Goal: Task Accomplishment & Management: Complete application form

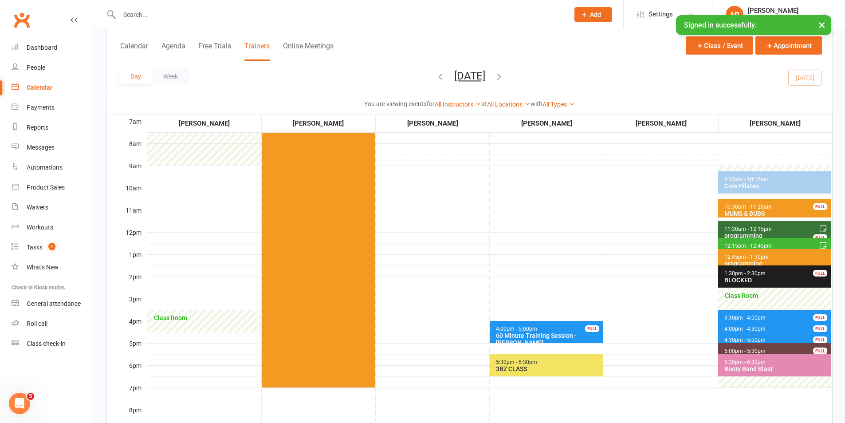
click at [588, 15] on icon at bounding box center [584, 15] width 8 height 8
click at [572, 43] on link "Prospect" at bounding box center [583, 39] width 79 height 20
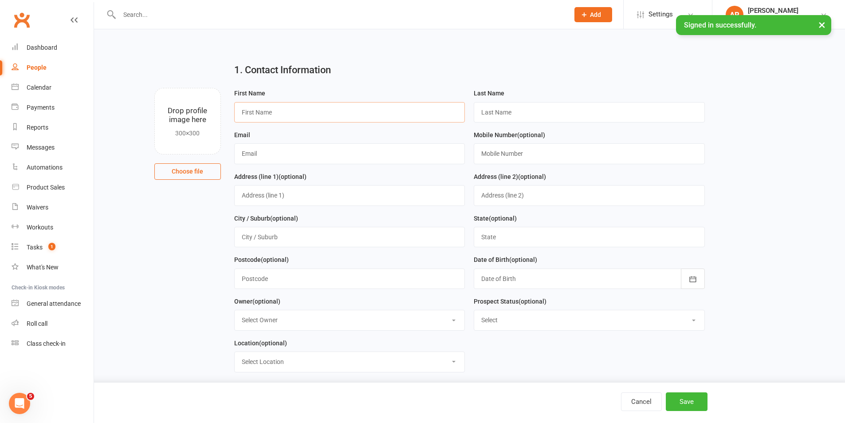
click at [407, 110] on input "text" at bounding box center [349, 112] width 231 height 20
type input "[PERSON_NAME]"
click at [402, 148] on input "text" at bounding box center [349, 153] width 231 height 20
type input "[EMAIL_ADDRESS][DOMAIN_NAME]"
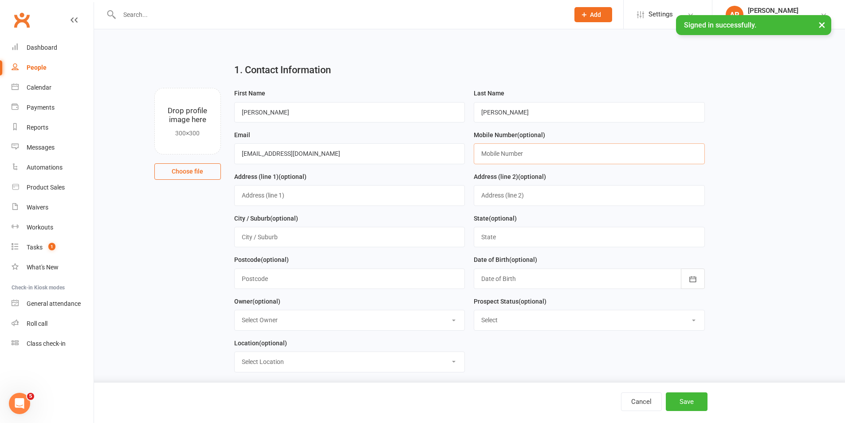
click at [500, 155] on input "text" at bounding box center [589, 153] width 231 height 20
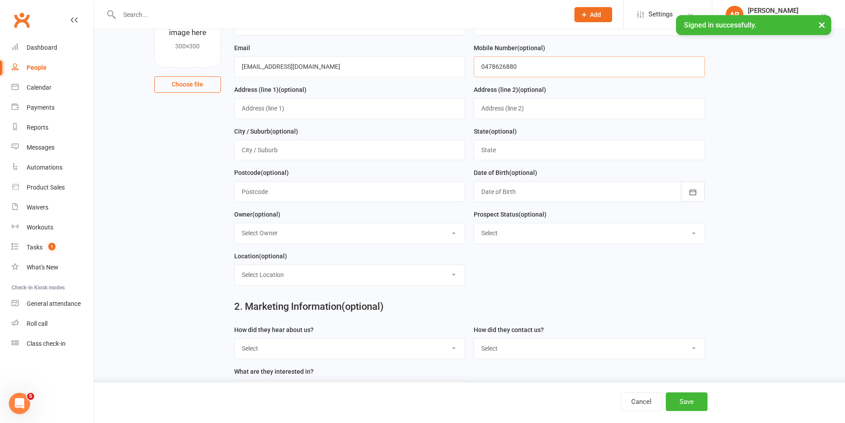
scroll to position [89, 0]
type input "0478626880"
click at [491, 191] on div at bounding box center [589, 190] width 231 height 20
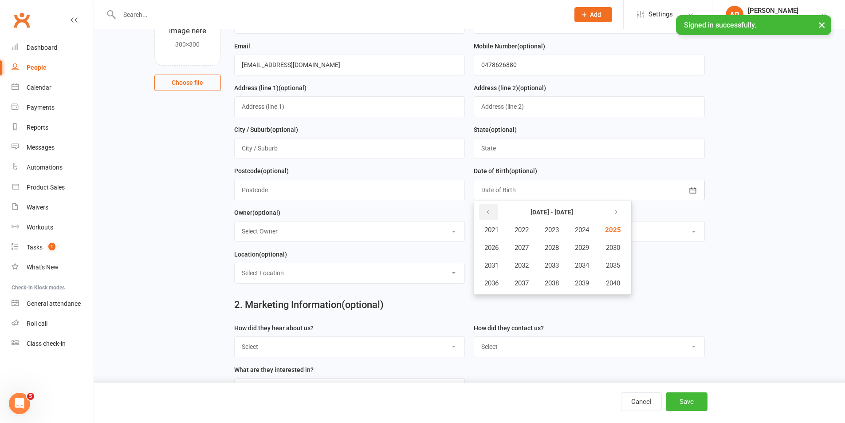
click at [489, 215] on icon "button" at bounding box center [488, 211] width 6 height 7
click at [548, 284] on span "1998" at bounding box center [552, 283] width 14 height 8
click at [501, 283] on span "October" at bounding box center [496, 283] width 24 height 8
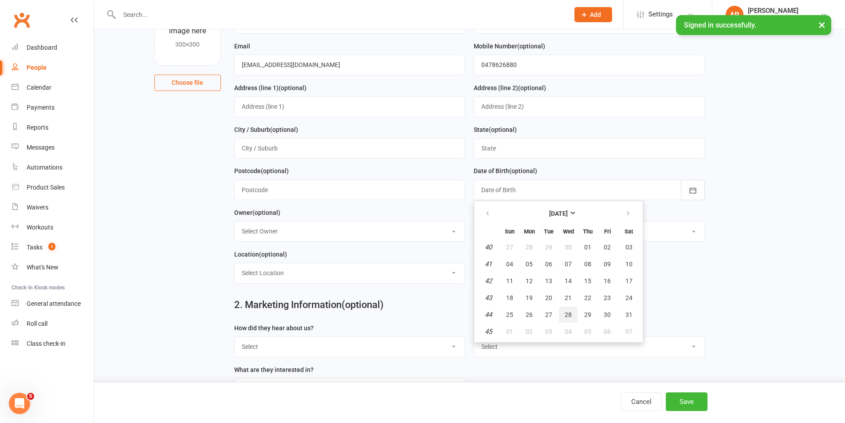
click at [572, 316] on button "28" at bounding box center [568, 314] width 19 height 16
type input "[DATE]"
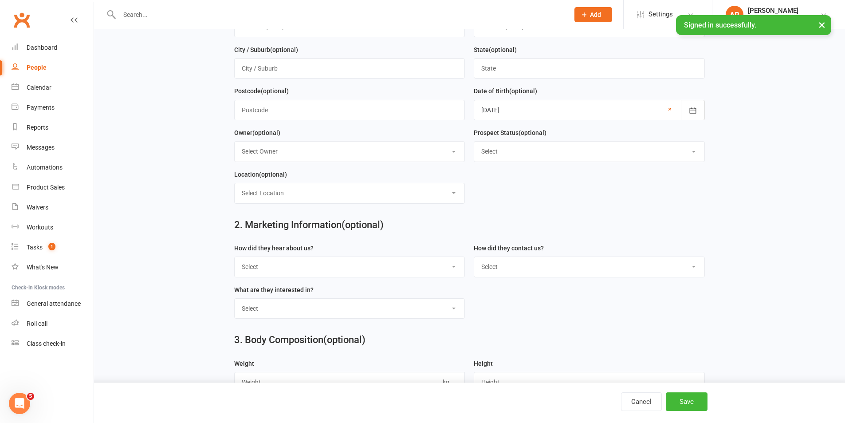
scroll to position [177, 0]
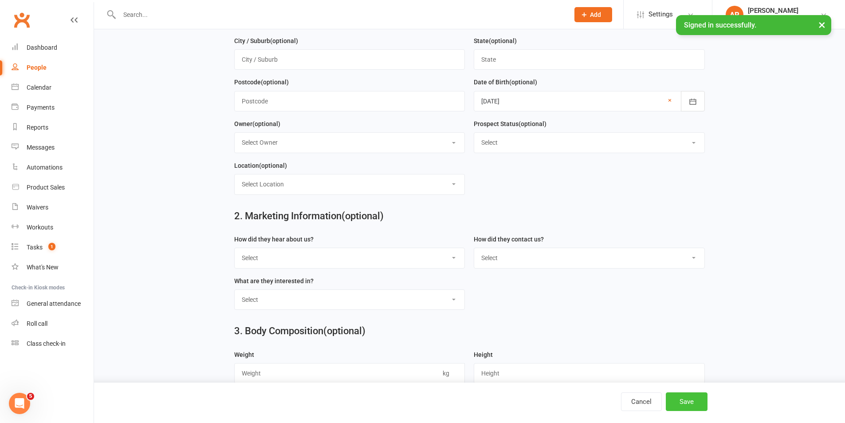
click at [682, 400] on button "Save" at bounding box center [687, 401] width 42 height 19
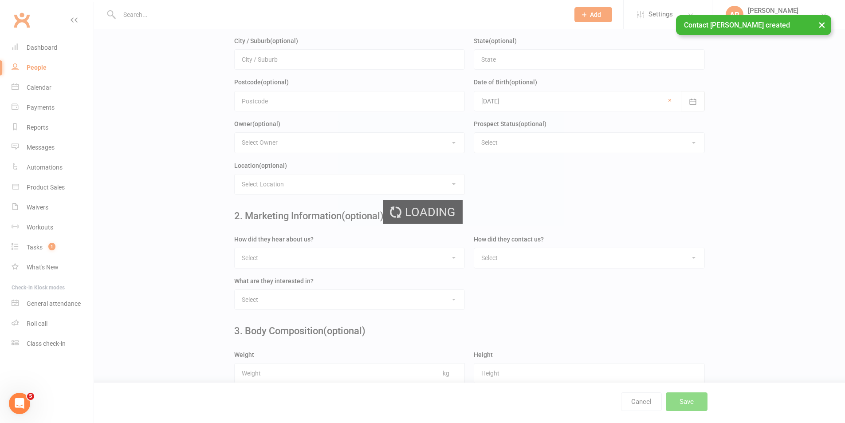
scroll to position [0, 0]
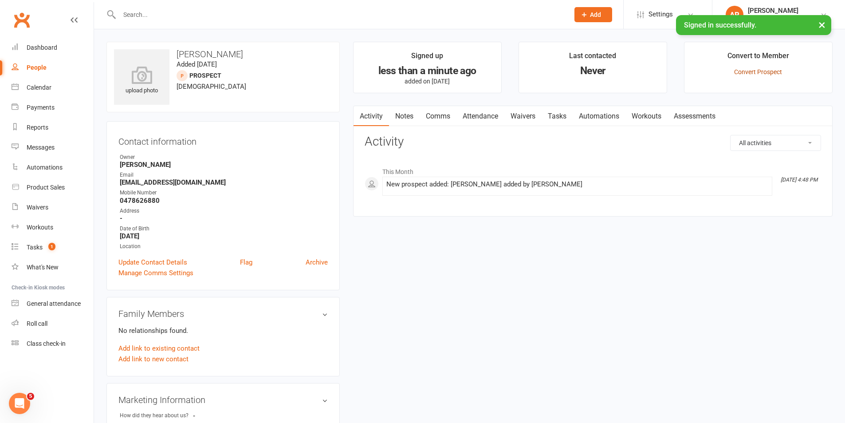
click at [771, 71] on link "Convert Prospect" at bounding box center [758, 71] width 48 height 7
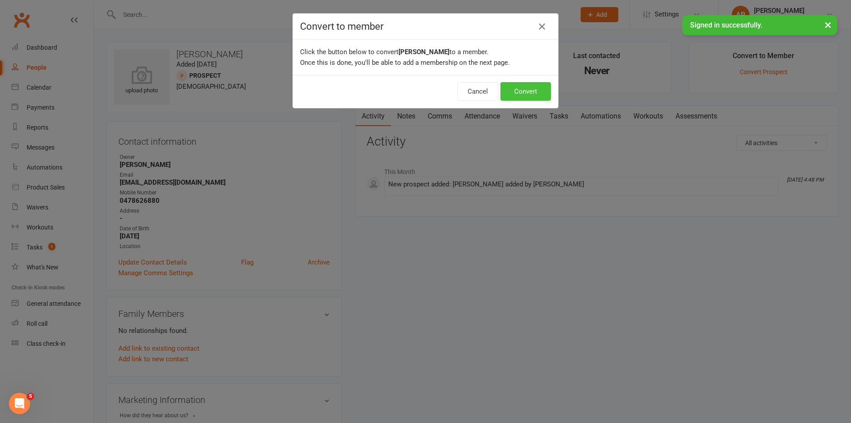
click at [529, 91] on button "Convert" at bounding box center [526, 91] width 51 height 19
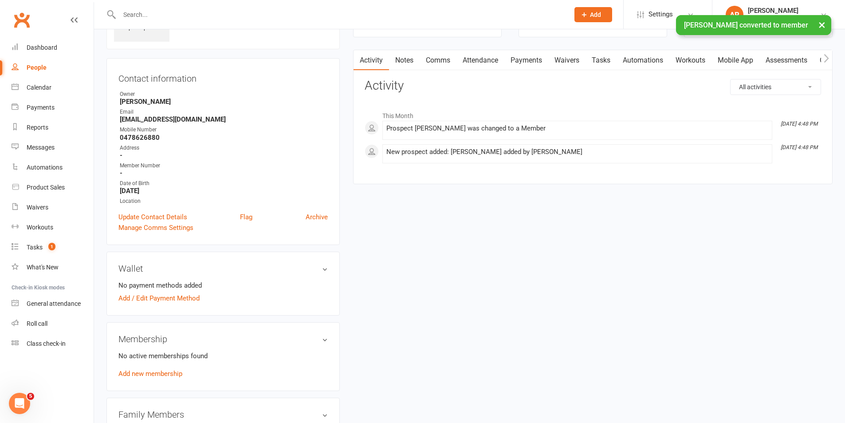
scroll to position [177, 0]
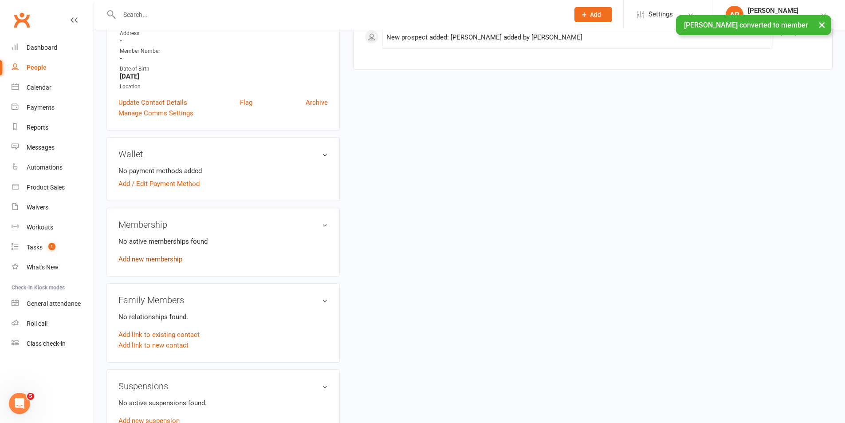
click at [155, 258] on link "Add new membership" at bounding box center [150, 259] width 64 height 8
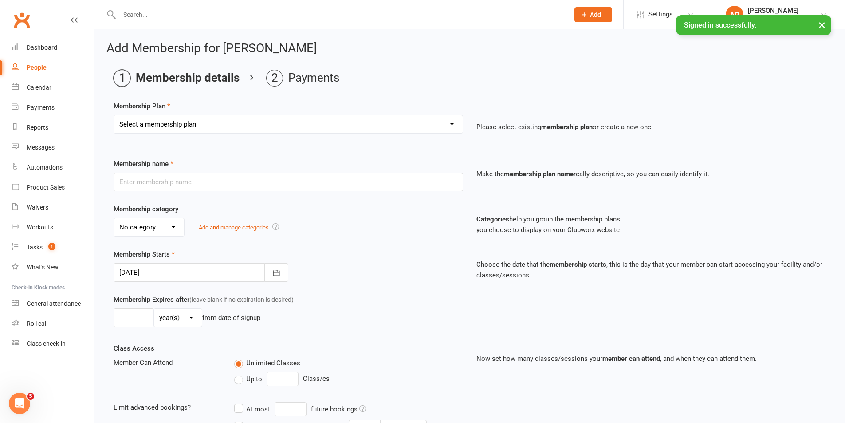
click at [367, 121] on select "Select a membership plan Create new Membership Plan 10 Class Pass- Gold Classes…" at bounding box center [288, 124] width 349 height 18
select select "38"
click at [114, 115] on select "Select a membership plan Create new Membership Plan 10 Class Pass- Gold Classes…" at bounding box center [288, 124] width 349 height 18
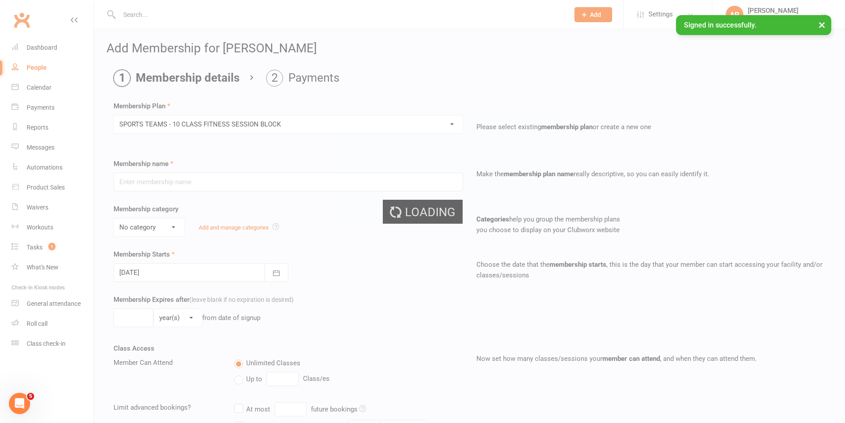
type input "SPORTS TEAMS - 10 CLASS FITNESS SESSION BLOCK"
select select "5"
type input "10"
select select "1"
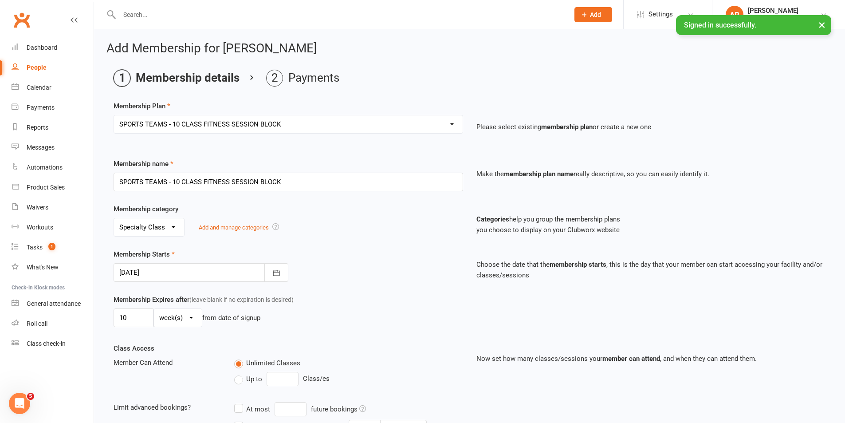
click at [176, 276] on div at bounding box center [201, 272] width 175 height 19
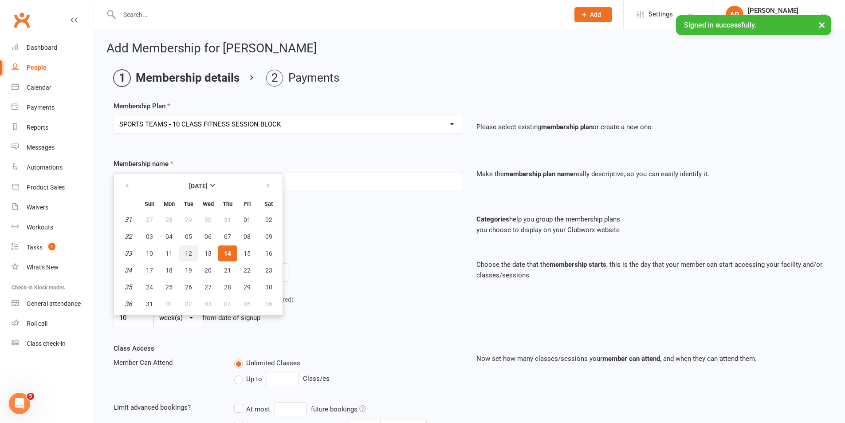
click at [184, 251] on button "12" at bounding box center [188, 253] width 19 height 16
type input "[DATE]"
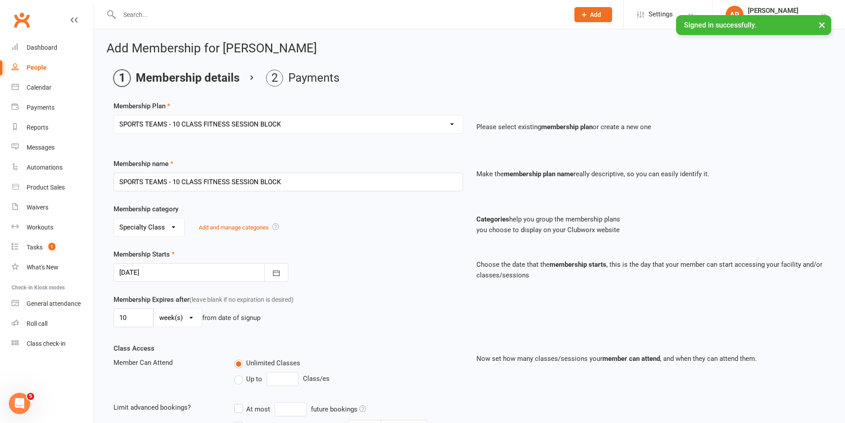
click at [331, 276] on div "Membership Starts [DATE] [DATE] Sun Mon Tue Wed Thu Fri Sat 31 27 28 29 30 31 0…" at bounding box center [288, 265] width 363 height 33
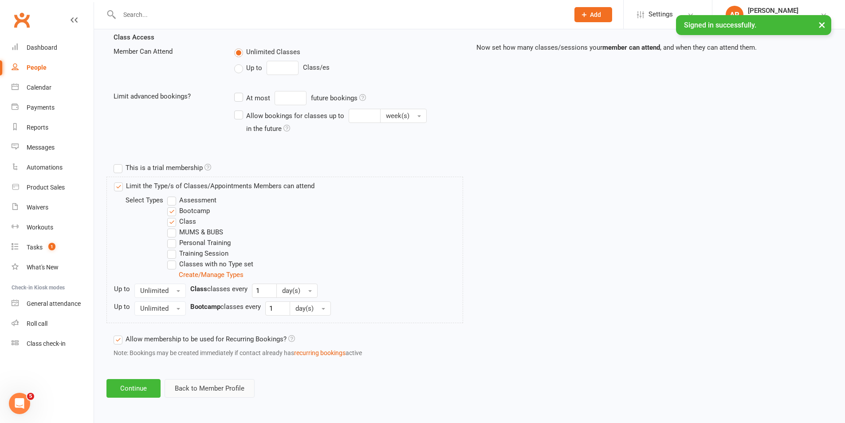
scroll to position [311, 0]
drag, startPoint x: 143, startPoint y: 387, endPoint x: 235, endPoint y: 350, distance: 99.1
click at [144, 387] on button "Continue" at bounding box center [133, 388] width 54 height 19
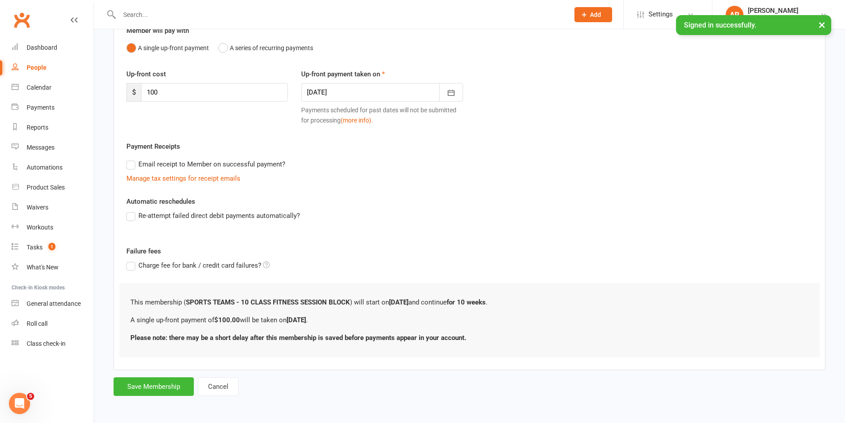
scroll to position [0, 0]
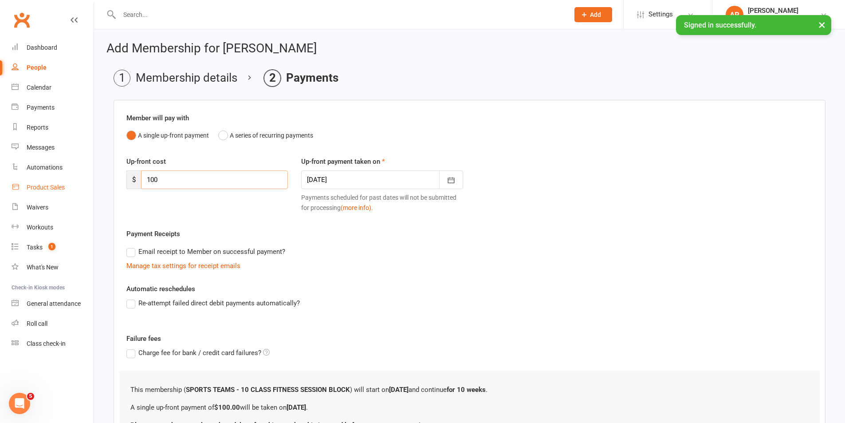
drag, startPoint x: 188, startPoint y: 180, endPoint x: 79, endPoint y: 180, distance: 108.6
click at [79, 180] on ui-view "Prospect Member Non-attending contact Class / event Appointment Task Membership…" at bounding box center [422, 249] width 845 height 495
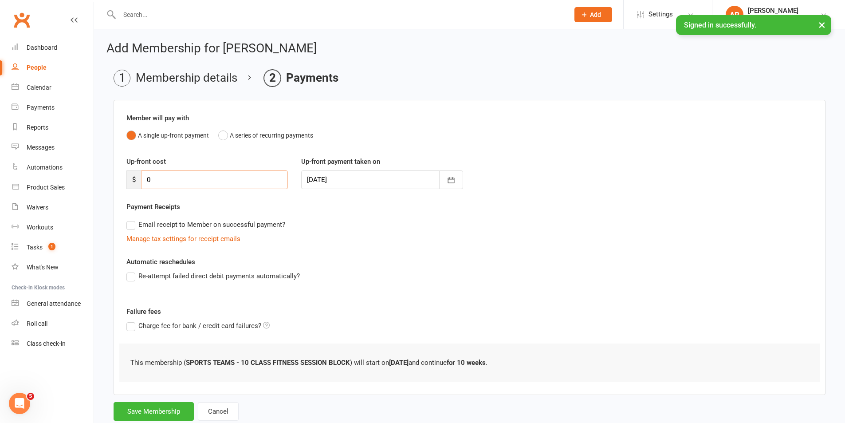
type input "0"
drag, startPoint x: 410, startPoint y: 279, endPoint x: 411, endPoint y: 284, distance: 5.0
click at [411, 284] on div "Re-attempt failed direct debit payments automatically?" at bounding box center [469, 281] width 699 height 23
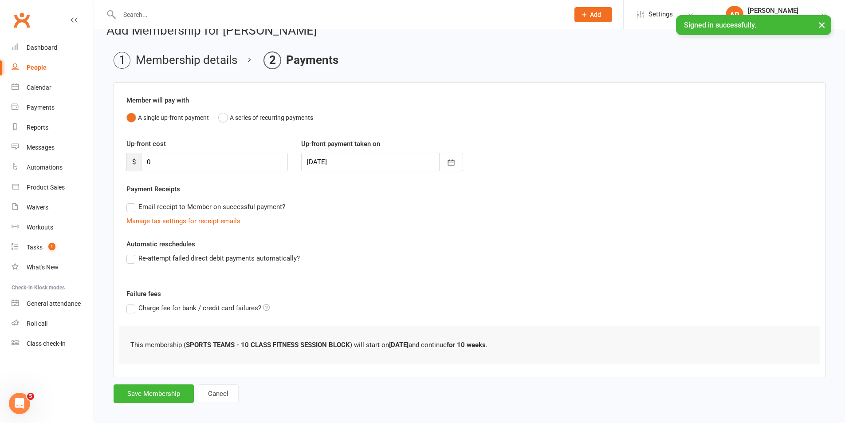
scroll to position [25, 0]
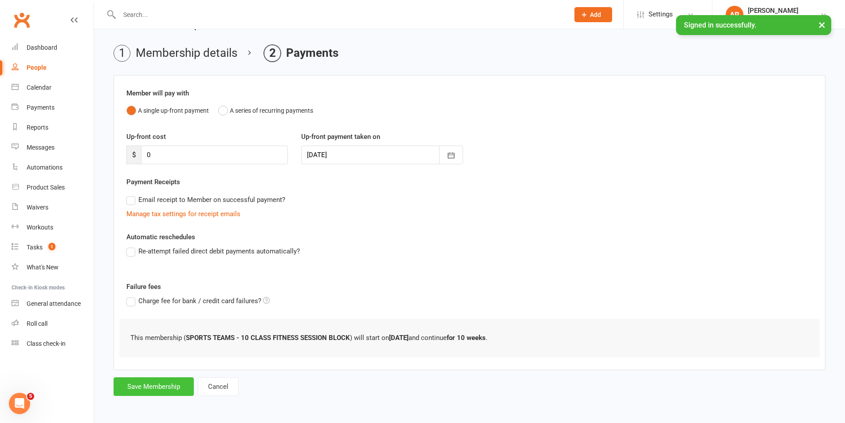
click at [166, 388] on button "Save Membership" at bounding box center [154, 386] width 80 height 19
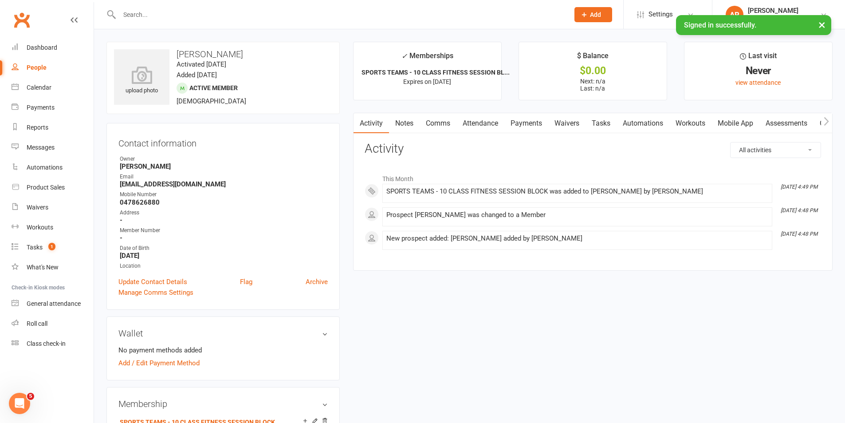
click at [587, 17] on icon at bounding box center [584, 15] width 8 height 8
click at [602, 15] on button "Add" at bounding box center [593, 14] width 38 height 15
click at [580, 60] on link "Member" at bounding box center [583, 60] width 79 height 20
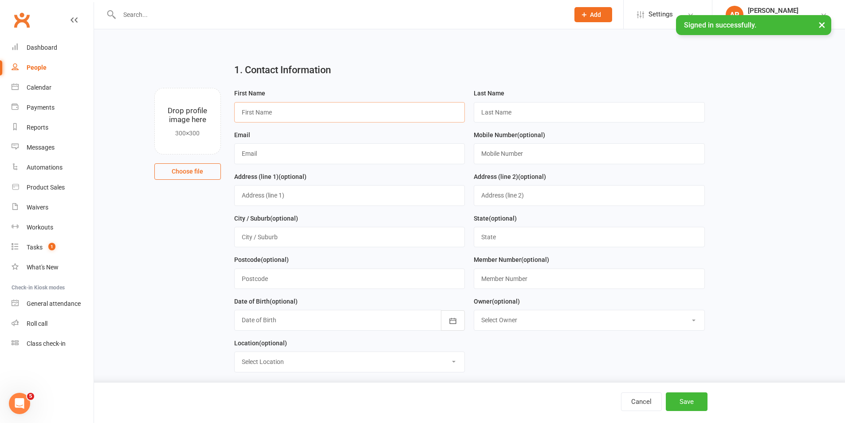
click at [345, 112] on input "text" at bounding box center [349, 112] width 231 height 20
type input "SarH"
type input "l"
type input "[PERSON_NAME]"
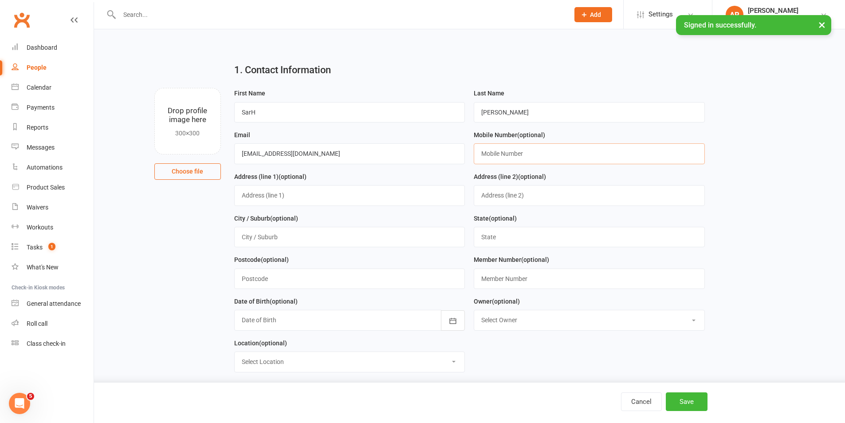
click at [552, 148] on input "text" at bounding box center [589, 153] width 231 height 20
click at [296, 157] on input "[EMAIL_ADDRESS][DOMAIN_NAME]" at bounding box center [349, 153] width 231 height 20
type input "[EMAIL_ADDRESS][DOMAIN_NAME]"
click at [535, 153] on input "text" at bounding box center [589, 153] width 231 height 20
type input "0432570357"
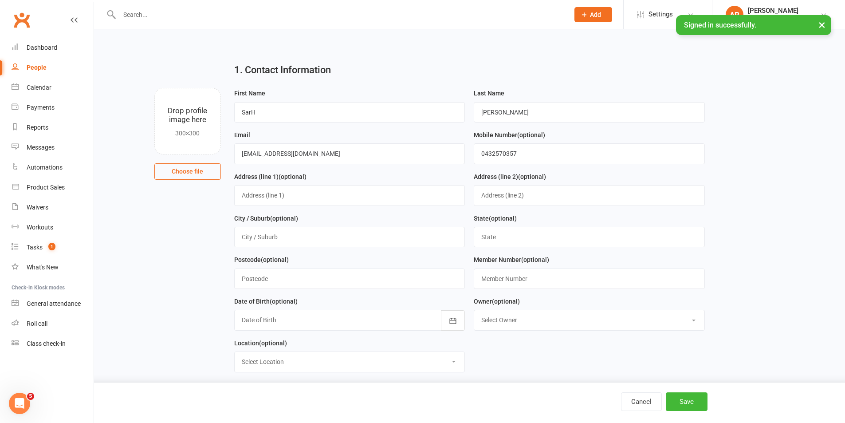
click at [319, 321] on div at bounding box center [349, 320] width 231 height 20
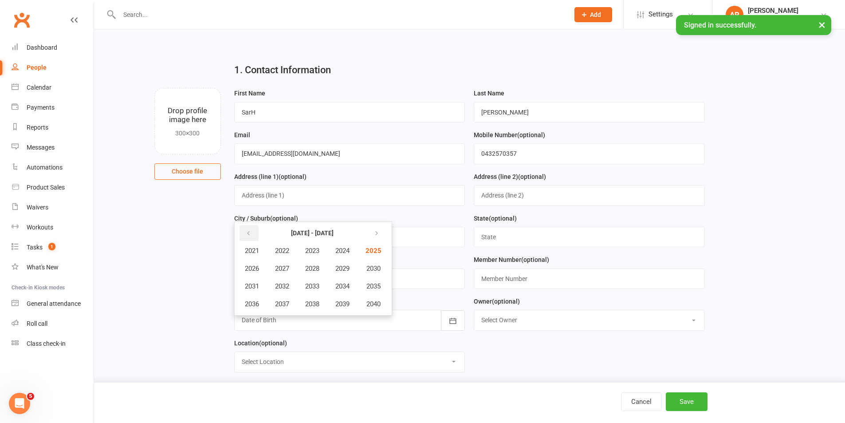
click at [247, 235] on icon "button" at bounding box center [248, 233] width 6 height 7
click at [374, 251] on span "1985" at bounding box center [372, 251] width 14 height 8
click at [298, 270] on span "May" at bounding box center [299, 268] width 12 height 8
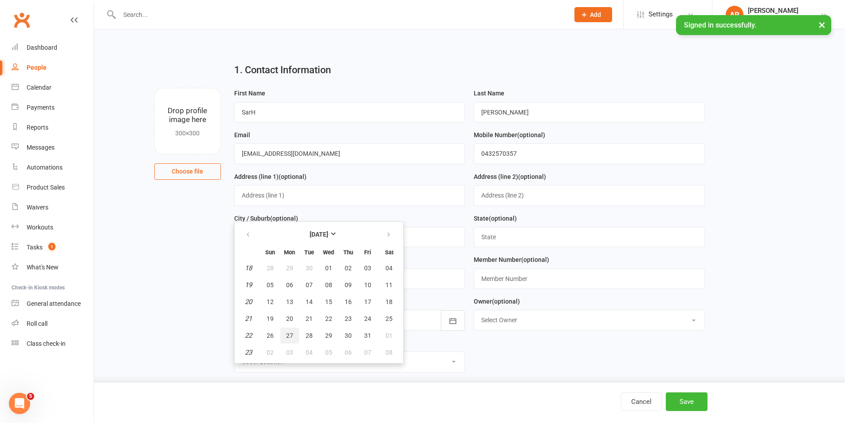
click at [293, 341] on button "27" at bounding box center [289, 335] width 19 height 16
type input "[DATE]"
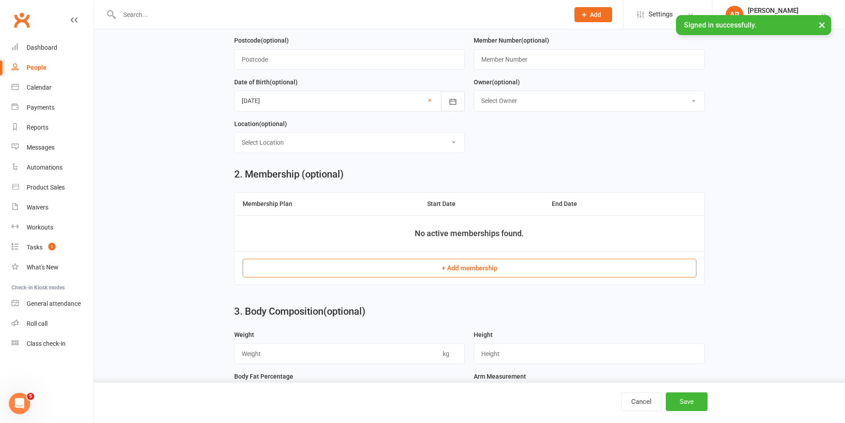
scroll to position [222, 0]
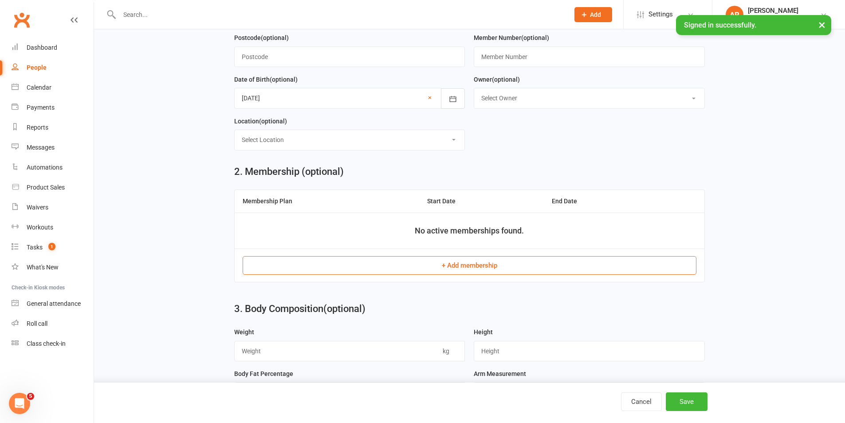
click at [465, 262] on button "+ Add membership" at bounding box center [470, 265] width 454 height 19
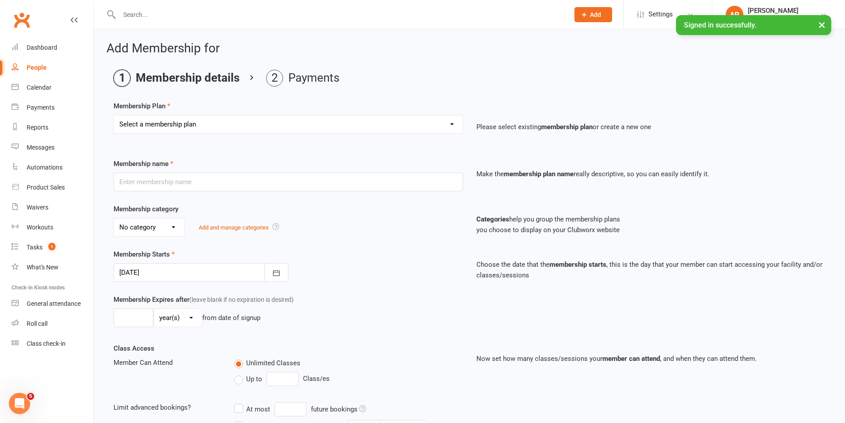
click at [296, 122] on select "Select a membership plan Create new Membership Plan 10 Class Pass- Gold Classes…" at bounding box center [288, 124] width 349 height 18
select select "3"
click at [114, 115] on select "Select a membership plan Create new Membership Plan 10 Class Pass- Gold Classes…" at bounding box center [288, 124] width 349 height 18
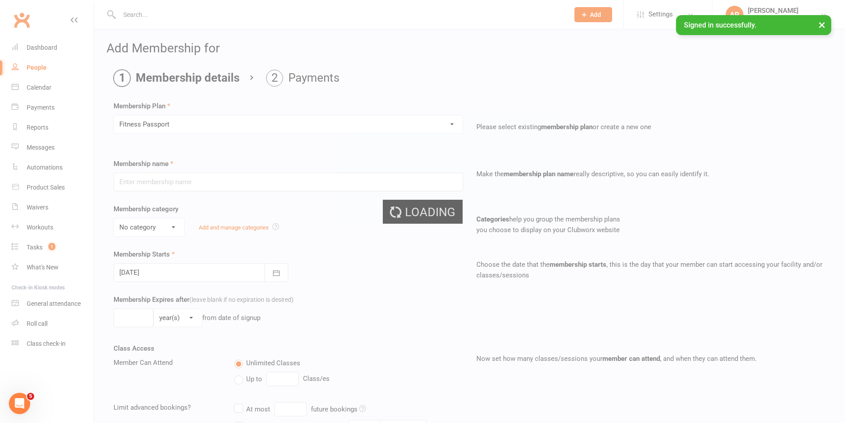
type input "Fitness Passport"
select select "0"
type input "0"
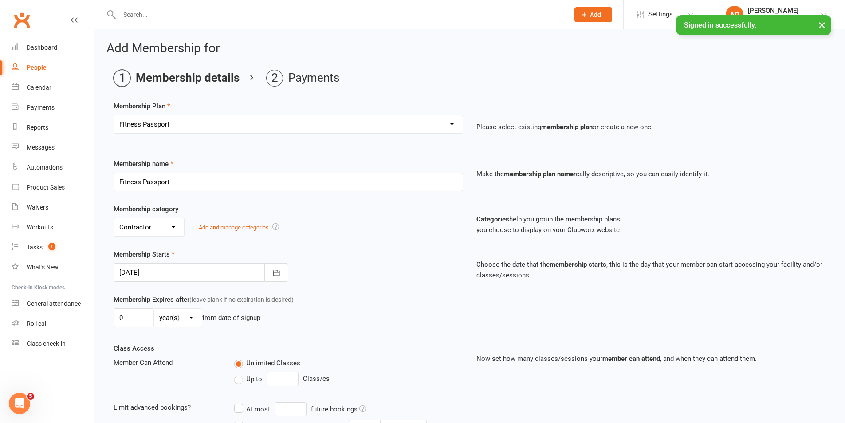
click at [375, 236] on div "No category Contractor General Packages Personal Training pre order merch Speci…" at bounding box center [288, 227] width 349 height 19
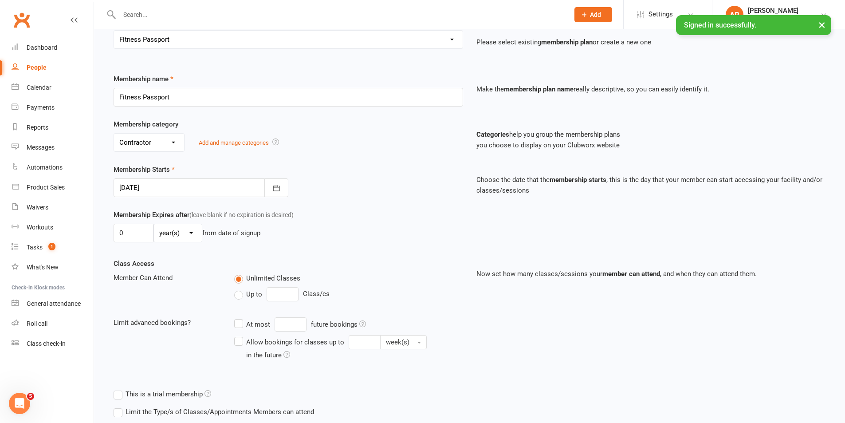
scroll to position [176, 0]
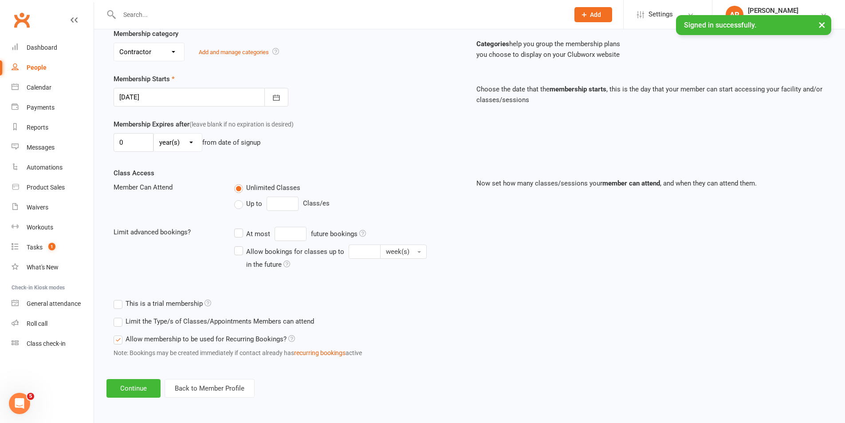
click at [201, 97] on div at bounding box center [201, 97] width 175 height 19
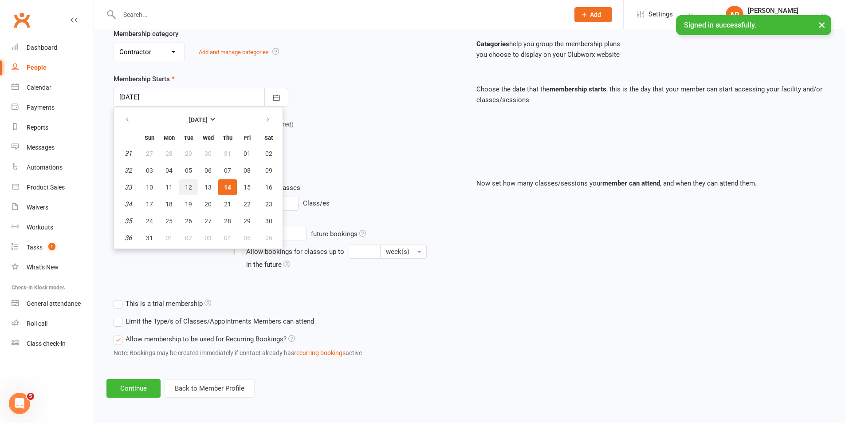
click at [187, 184] on span "12" at bounding box center [188, 187] width 7 height 7
type input "[DATE]"
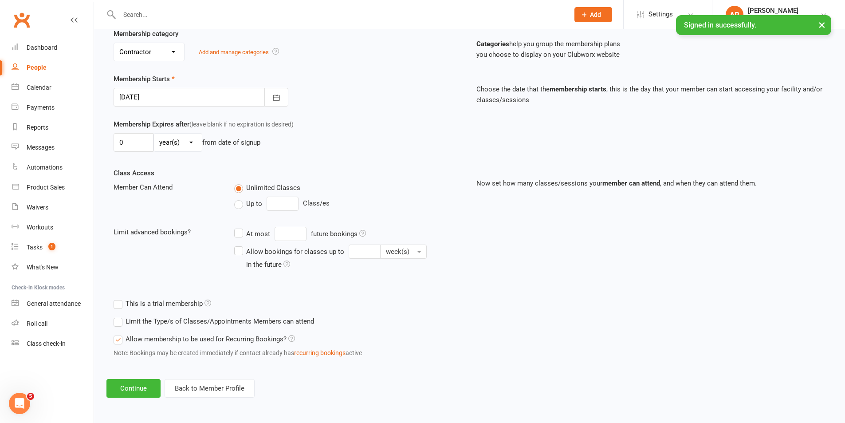
click at [361, 159] on div "Membership Expires after (leave blank if no expiration is desired) 0 day(s) wee…" at bounding box center [469, 143] width 725 height 49
click at [137, 391] on button "Continue" at bounding box center [133, 388] width 54 height 19
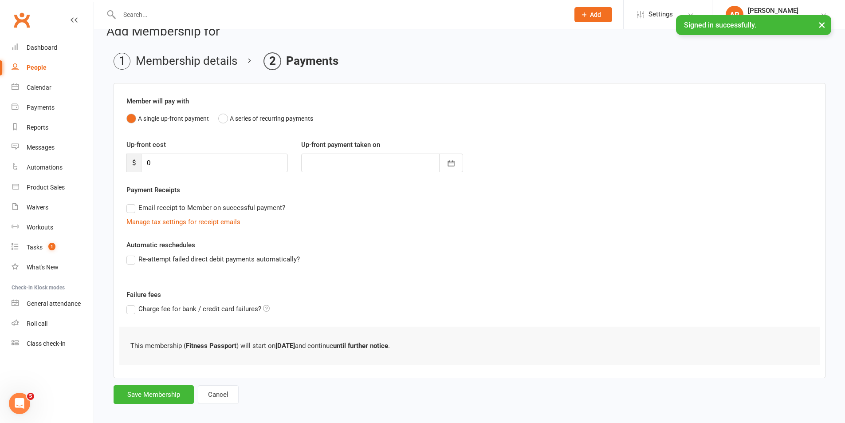
scroll to position [25, 0]
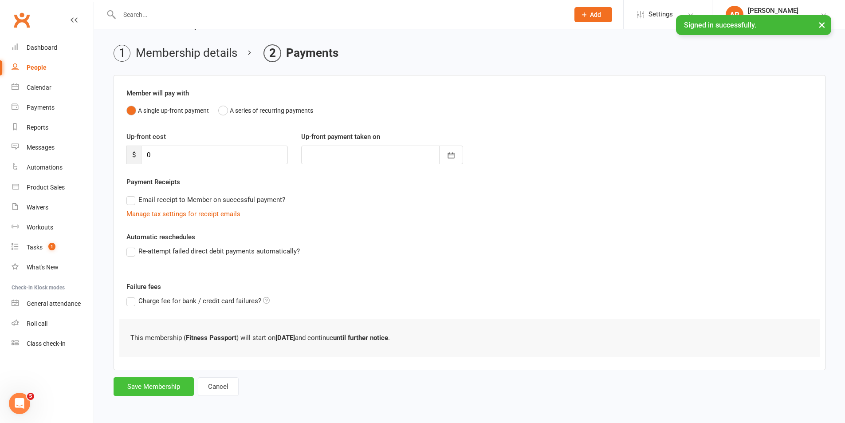
click at [165, 388] on button "Save Membership" at bounding box center [154, 386] width 80 height 19
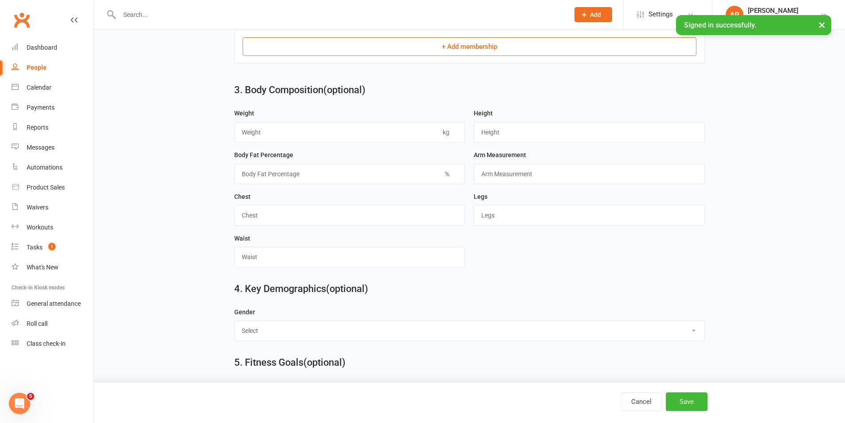
scroll to position [515, 0]
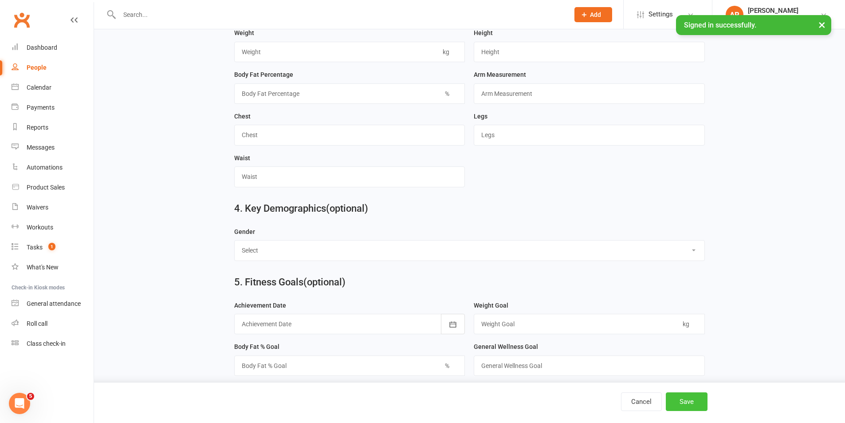
click at [682, 400] on button "Save" at bounding box center [687, 401] width 42 height 19
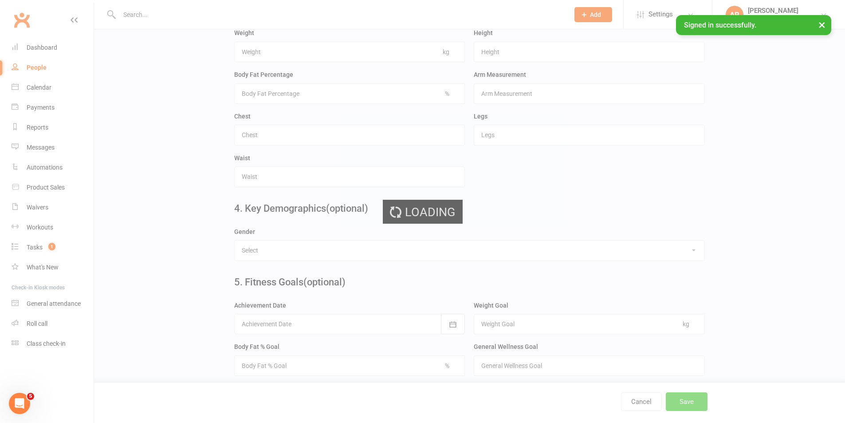
scroll to position [0, 0]
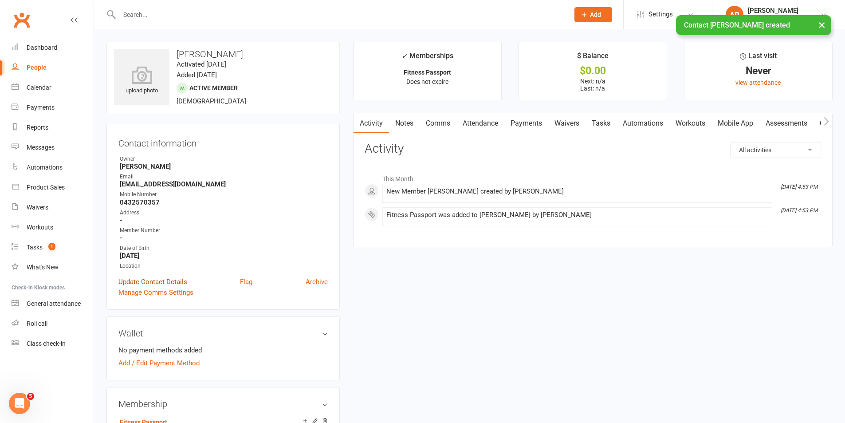
click at [154, 282] on link "Update Contact Details" at bounding box center [152, 281] width 69 height 11
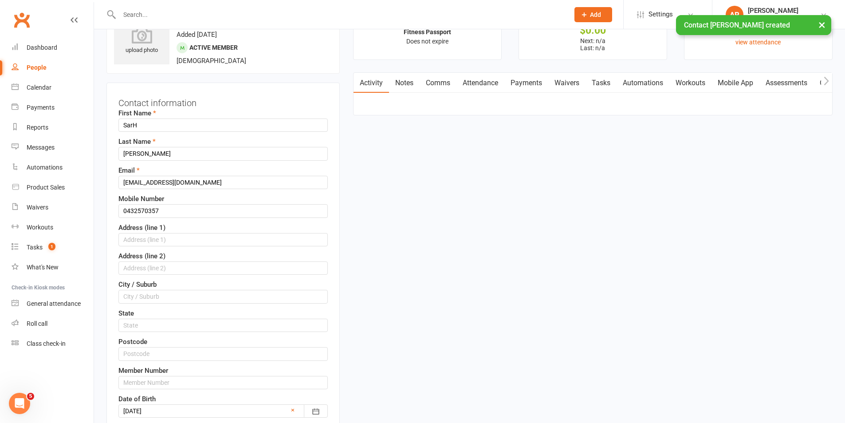
scroll to position [42, 0]
click at [141, 126] on input "SarH" at bounding box center [222, 123] width 209 height 13
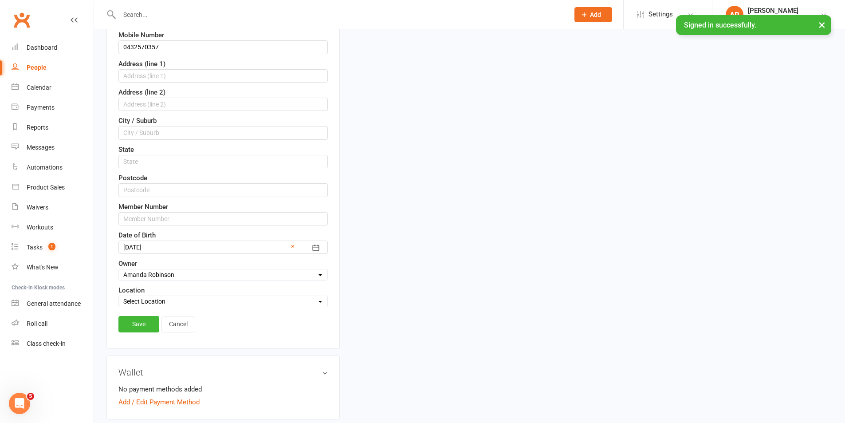
scroll to position [263, 0]
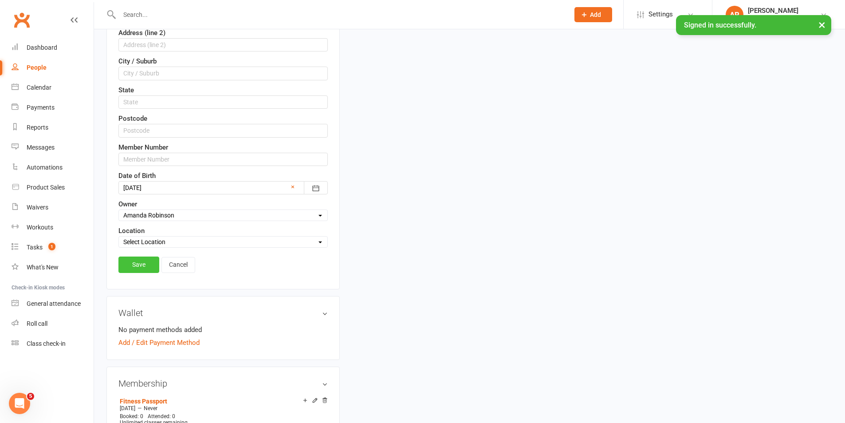
type input "[PERSON_NAME]"
click at [136, 262] on link "Save" at bounding box center [138, 264] width 41 height 16
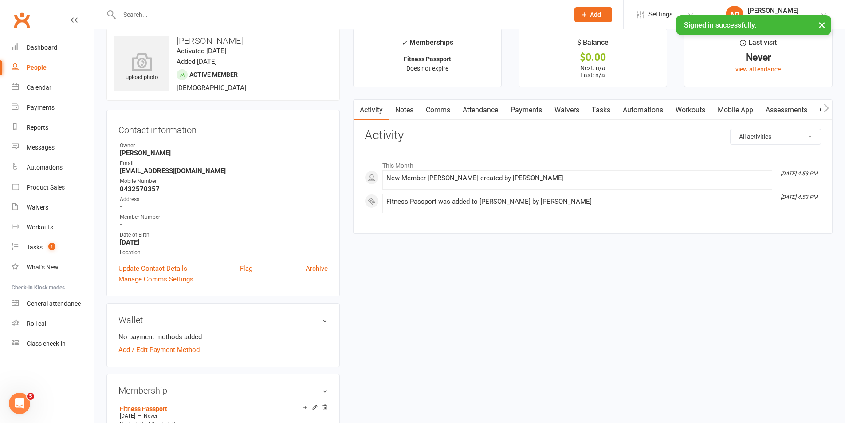
scroll to position [0, 0]
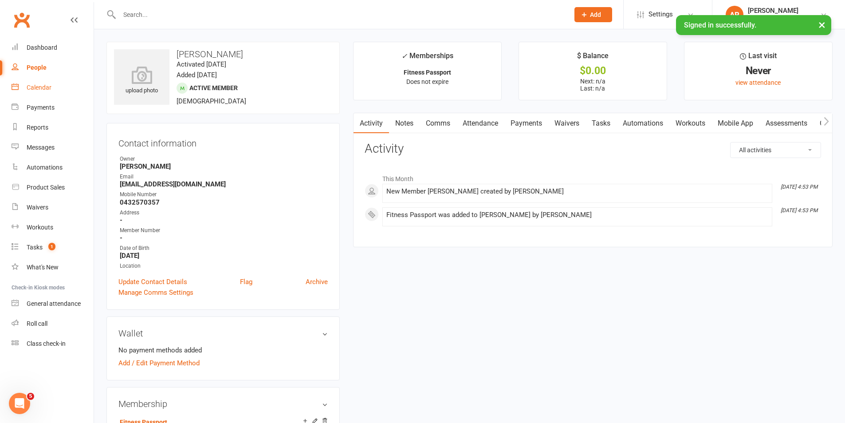
click at [39, 87] on div "Calendar" at bounding box center [39, 87] width 25 height 7
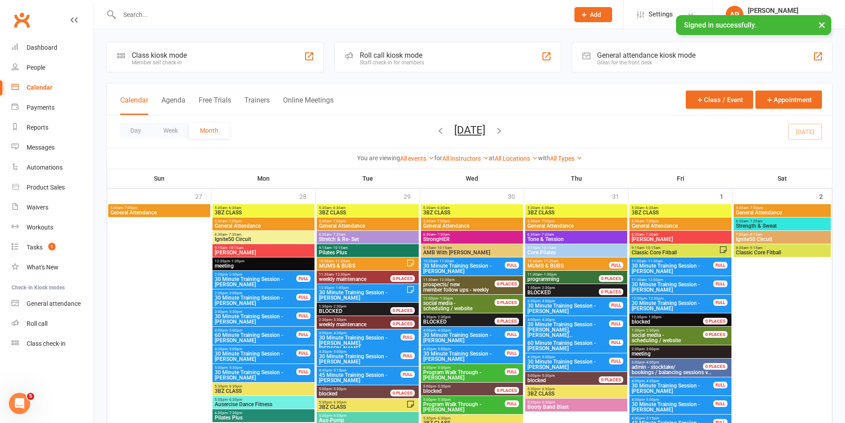
click at [252, 97] on button "Trainers" at bounding box center [256, 105] width 25 height 19
